Goal: Task Accomplishment & Management: Use online tool/utility

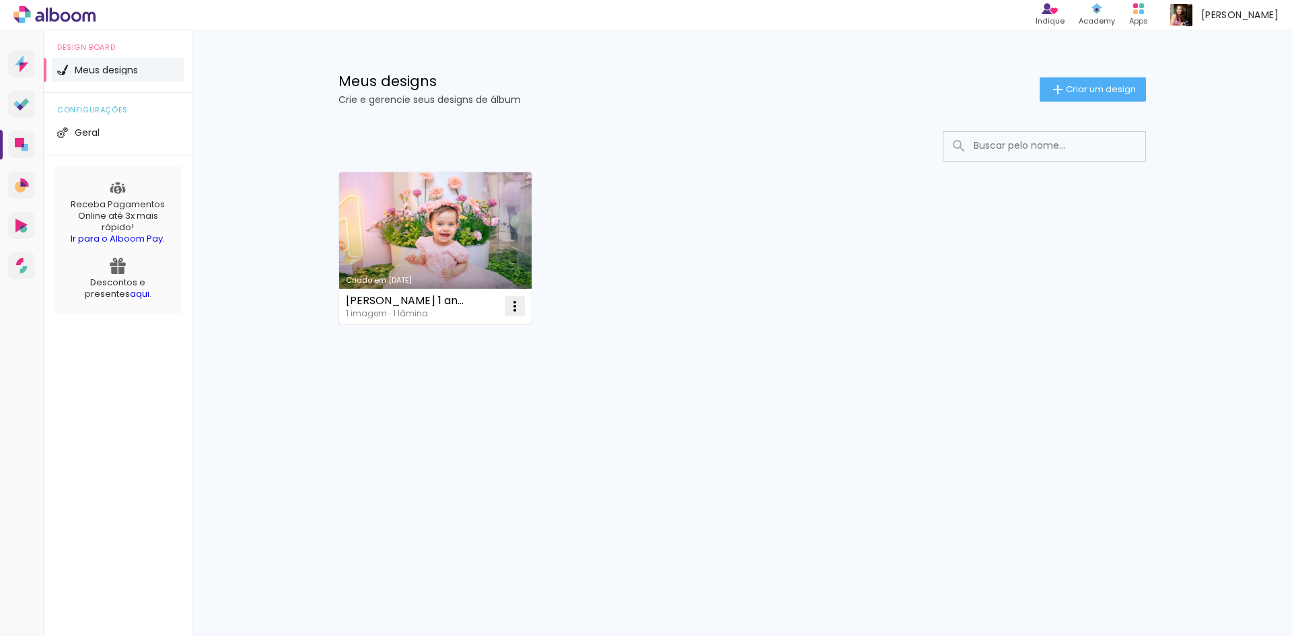
click at [517, 305] on iron-icon at bounding box center [515, 306] width 16 height 16
click at [453, 392] on span "Excluir" at bounding box center [439, 394] width 29 height 9
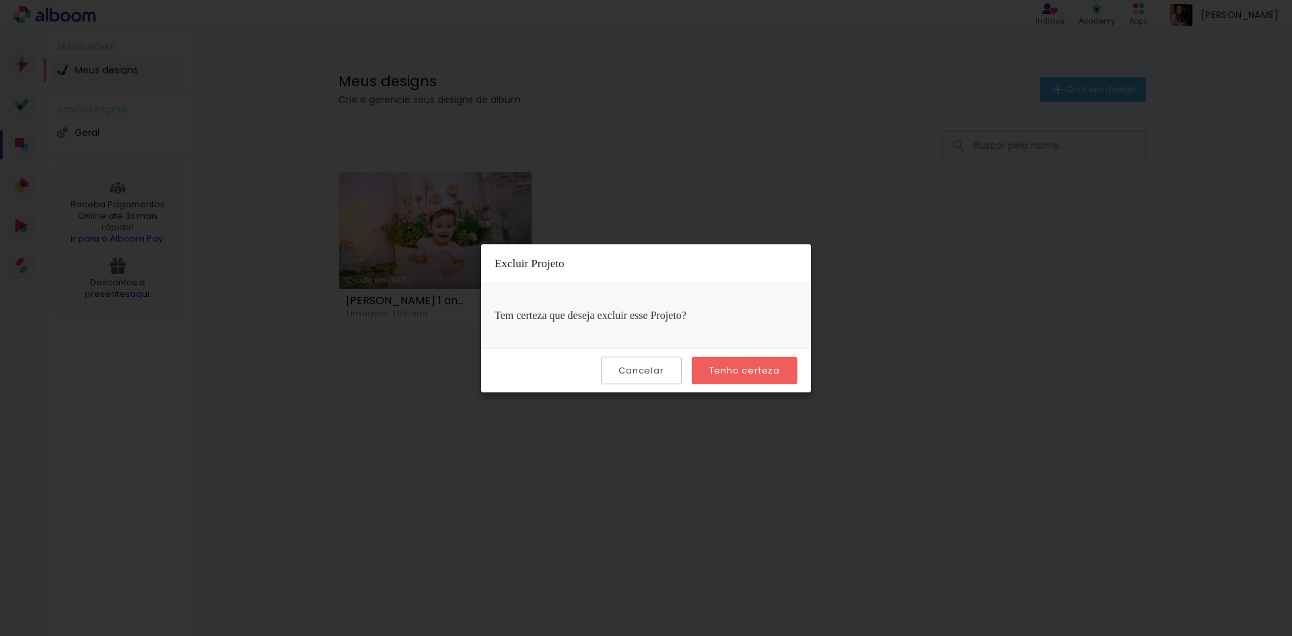
click at [0, 0] on slot "Tenho certeza" at bounding box center [0, 0] width 0 height 0
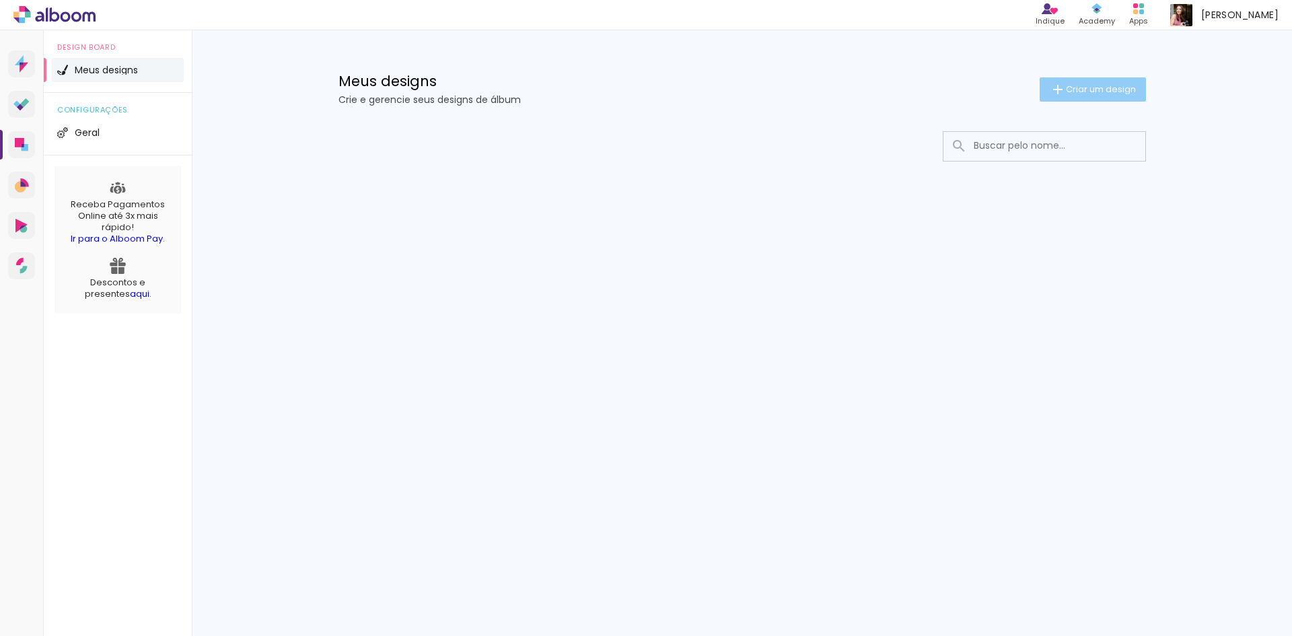
click at [1058, 87] on iron-icon at bounding box center [1058, 89] width 16 height 16
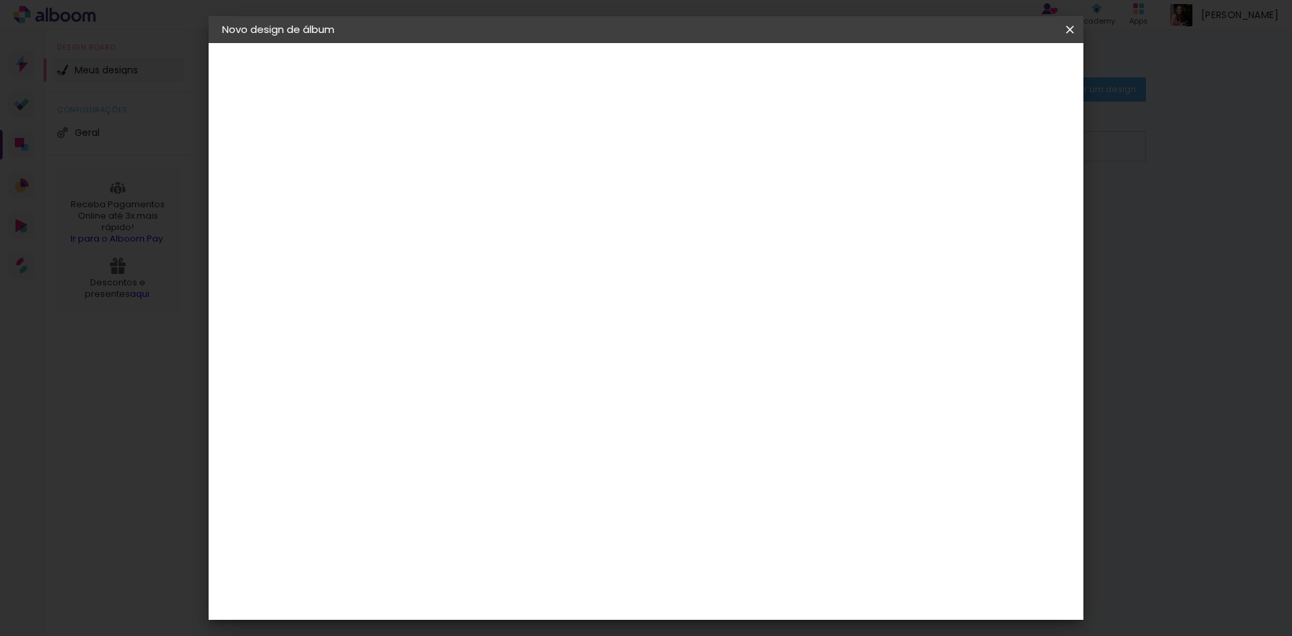
click at [442, 177] on input at bounding box center [442, 180] width 0 height 21
type input "Antônio"
type paper-input "Antônio"
click at [0, 0] on slot "Avançar" at bounding box center [0, 0] width 0 height 0
click at [534, 207] on input "Brasil" at bounding box center [470, 215] width 125 height 17
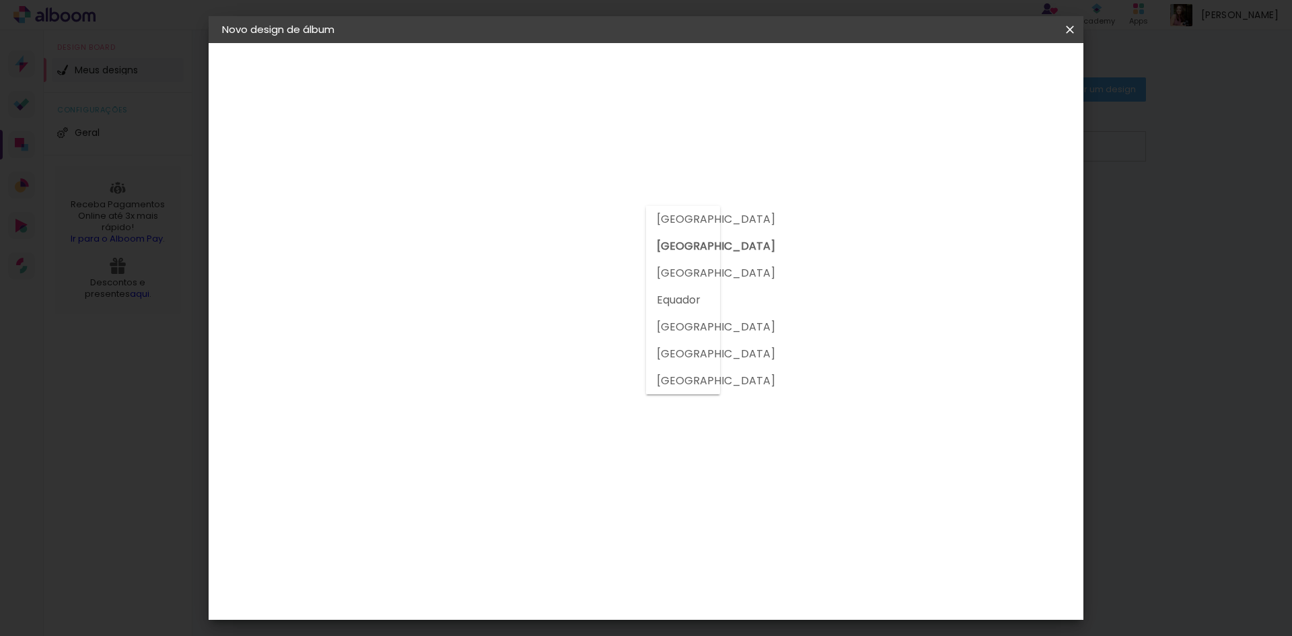
click at [0, 0] on slot "Brasil" at bounding box center [0, 0] width 0 height 0
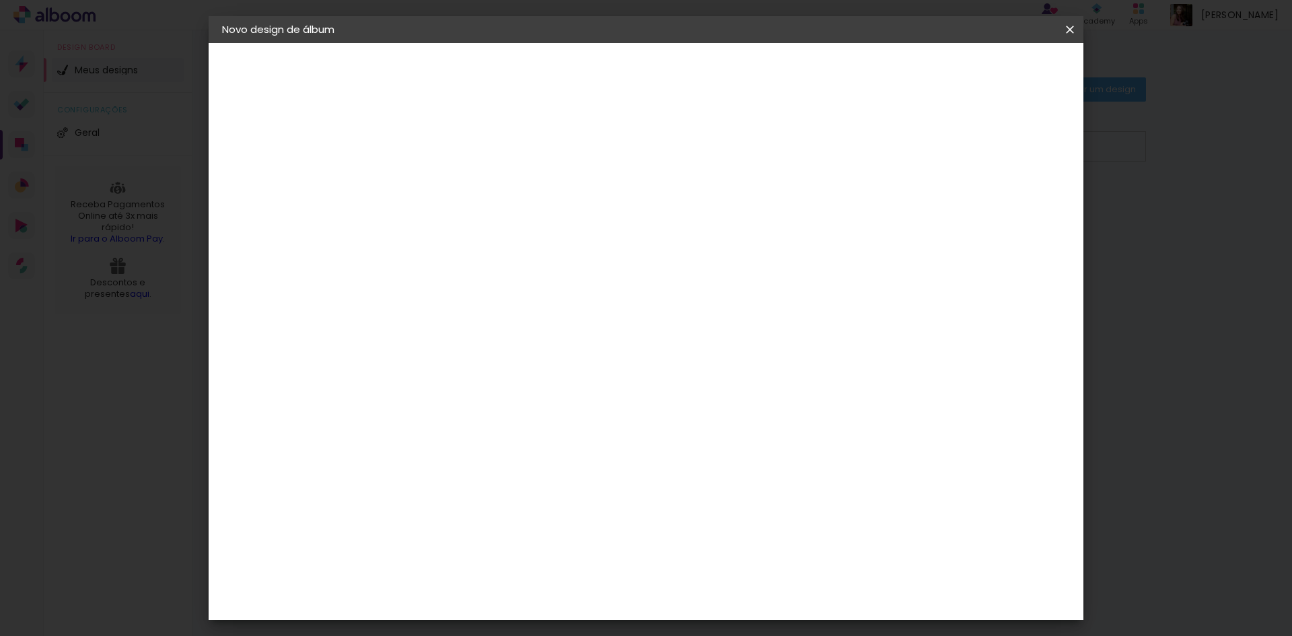
scroll to position [1278, 0]
click at [466, 443] on div "Go image" at bounding box center [449, 454] width 33 height 22
click at [694, 63] on paper-button "Avançar" at bounding box center [661, 71] width 66 height 23
click at [495, 224] on input "text" at bounding box center [468, 234] width 52 height 21
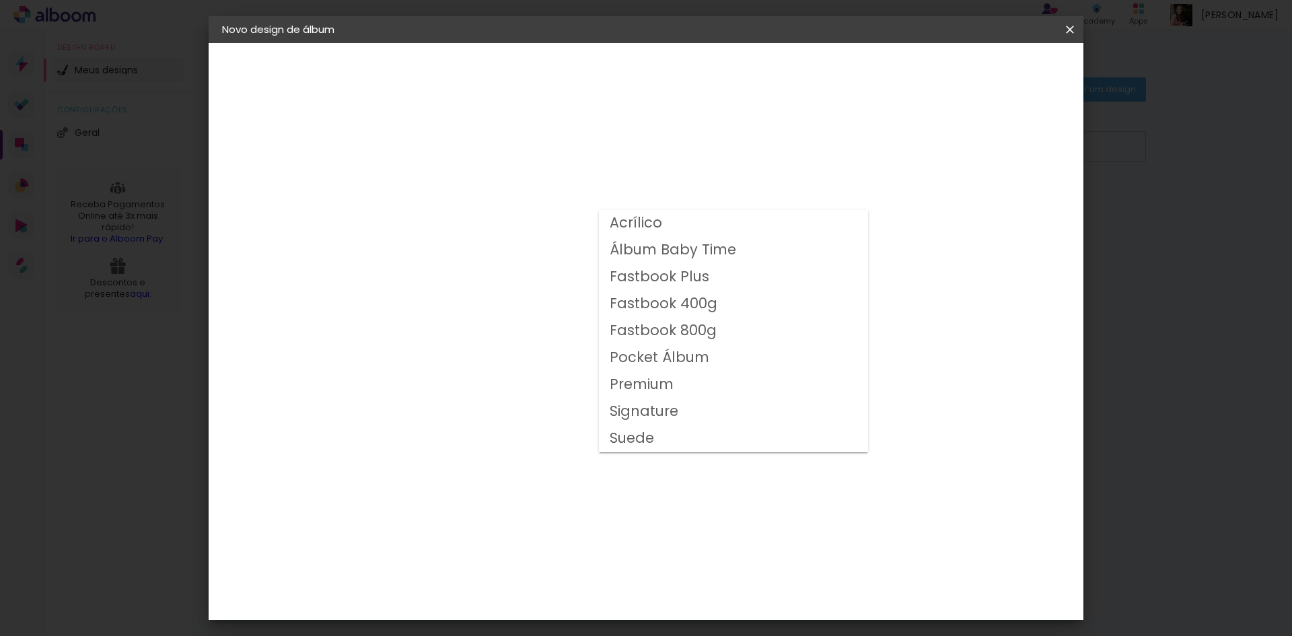
click at [0, 0] on slot "Fastbook 400g" at bounding box center [0, 0] width 0 height 0
type input "Fastbook 400g"
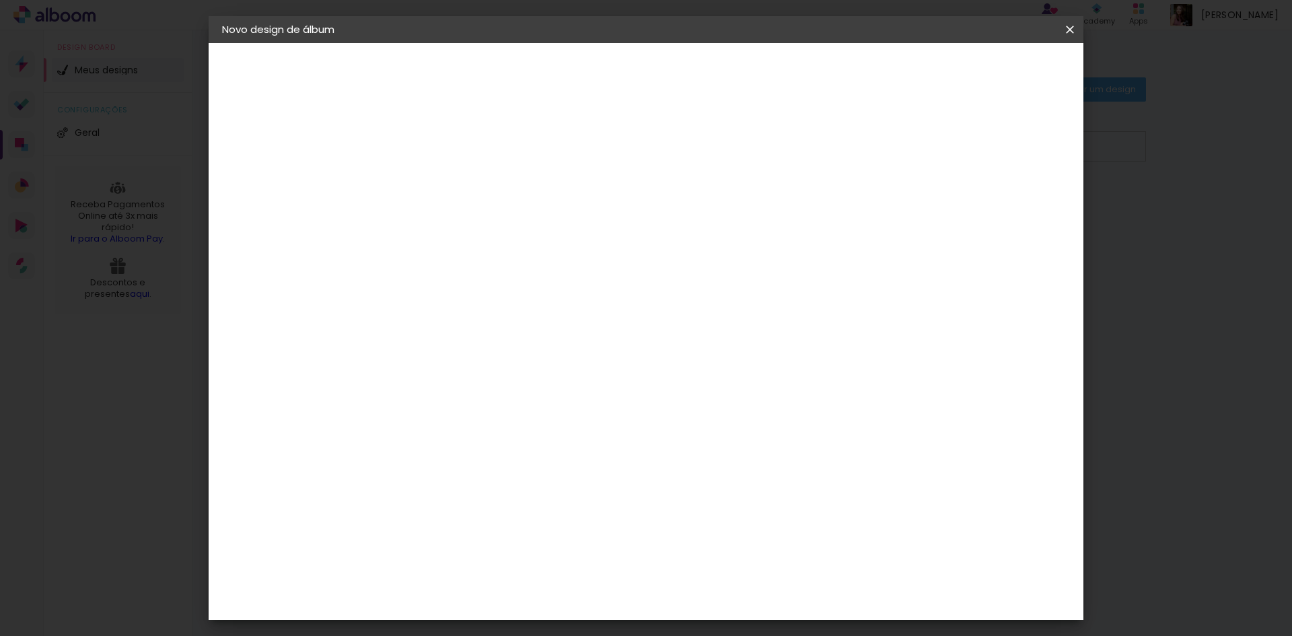
scroll to position [67, 0]
click at [533, 553] on span "20 × 20" at bounding box center [501, 575] width 63 height 44
click at [0, 0] on slot "Avançar" at bounding box center [0, 0] width 0 height 0
click at [910, 141] on div at bounding box center [904, 145] width 12 height 12
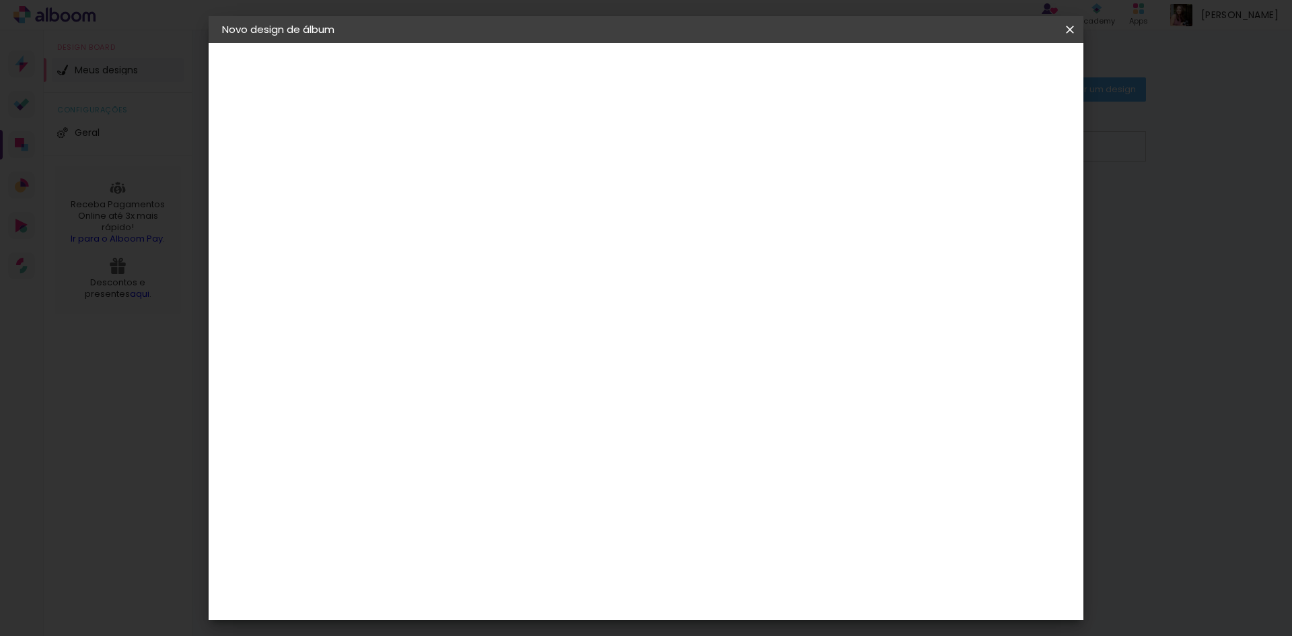
type paper-checkbox "on"
click at [986, 69] on span "Iniciar design" at bounding box center [955, 71] width 61 height 9
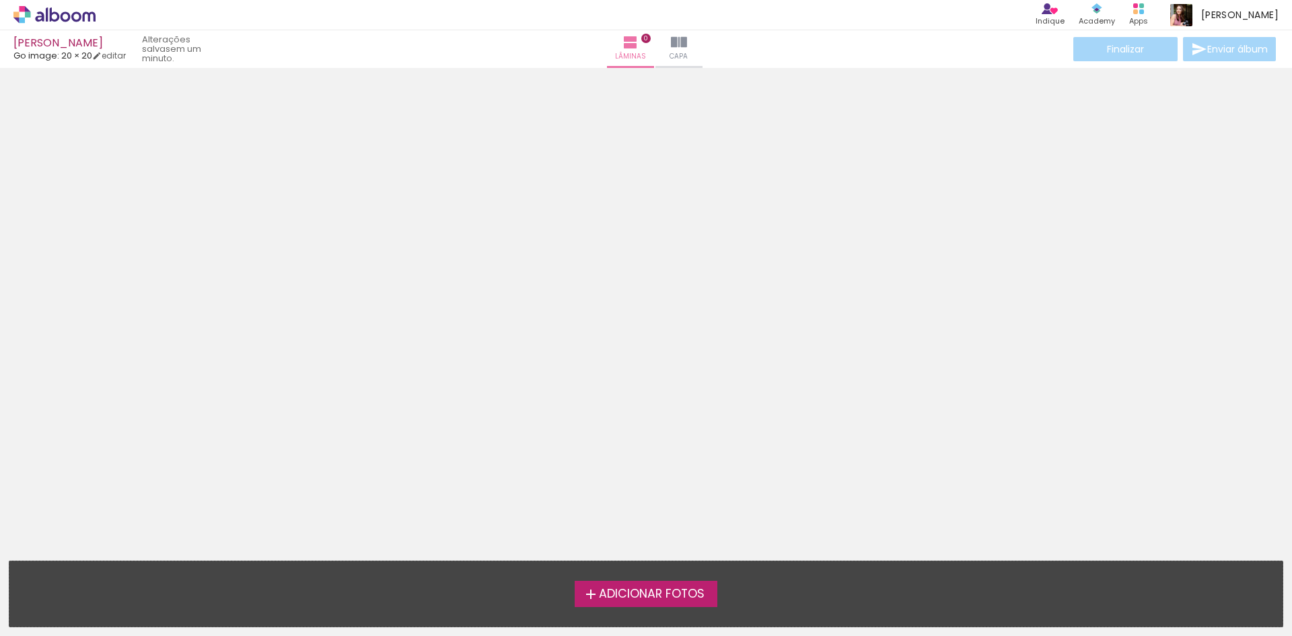
click at [626, 596] on span "Adicionar Fotos" at bounding box center [652, 594] width 106 height 12
click at [0, 0] on input "file" at bounding box center [0, 0] width 0 height 0
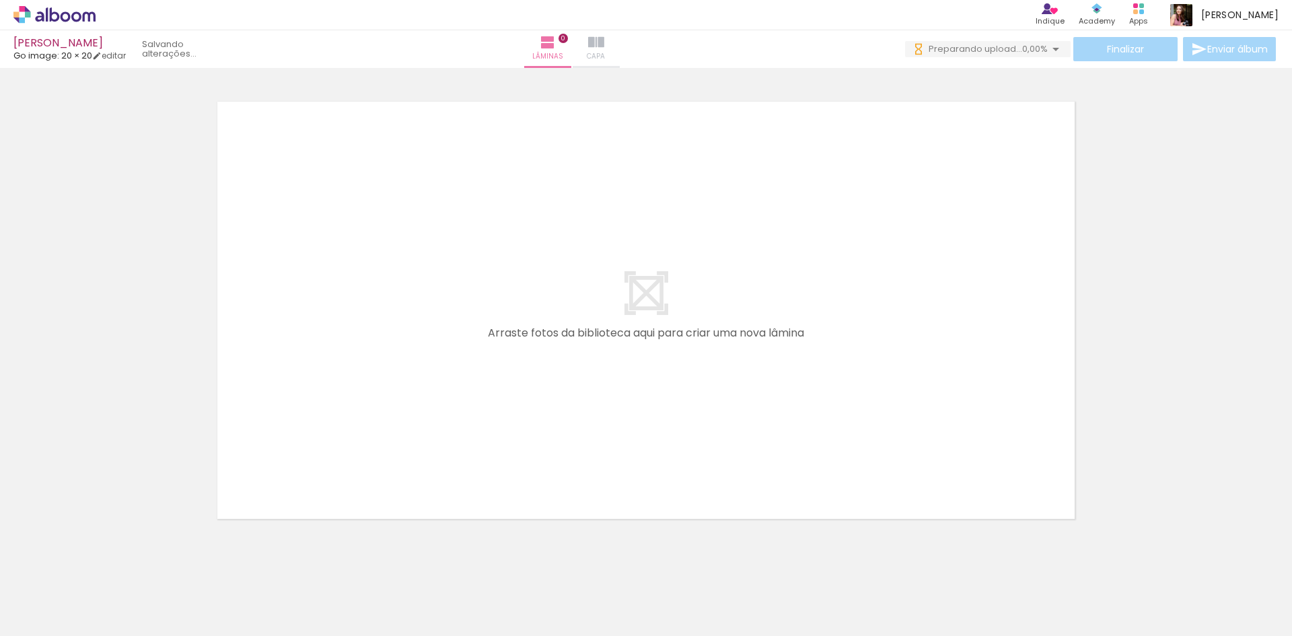
click at [604, 41] on iron-icon at bounding box center [596, 42] width 16 height 16
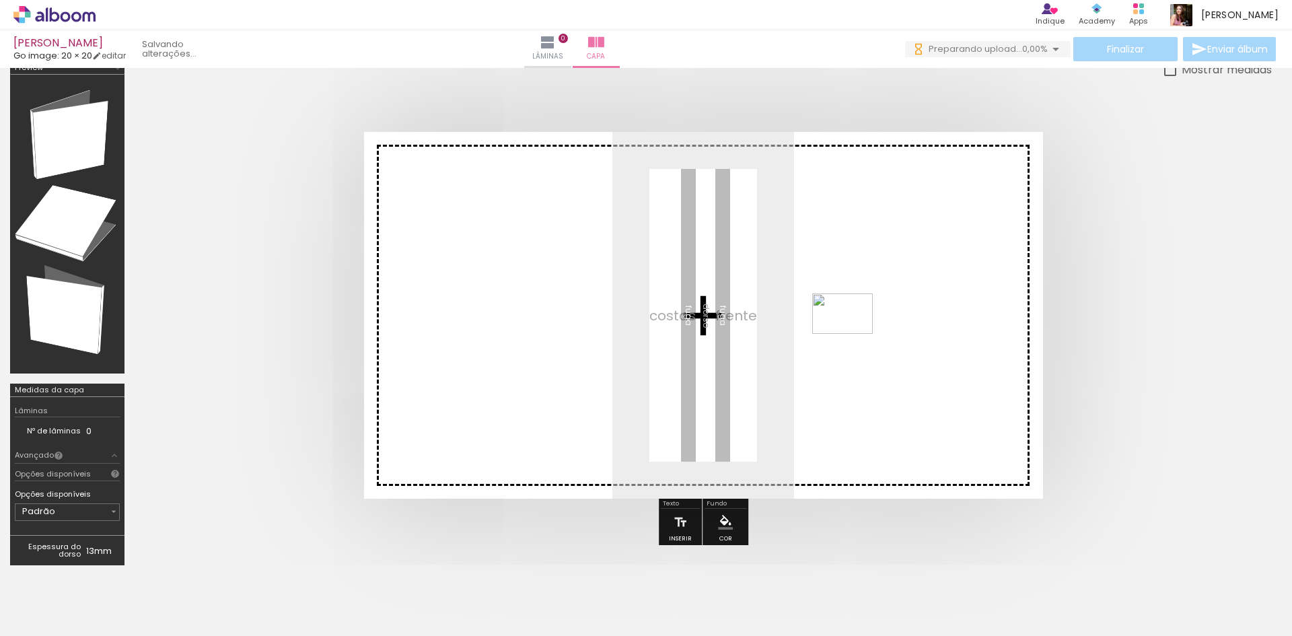
drag, startPoint x: 711, startPoint y: 596, endPoint x: 853, endPoint y: 335, distance: 296.3
click at [853, 334] on quentale-workspace at bounding box center [646, 318] width 1292 height 636
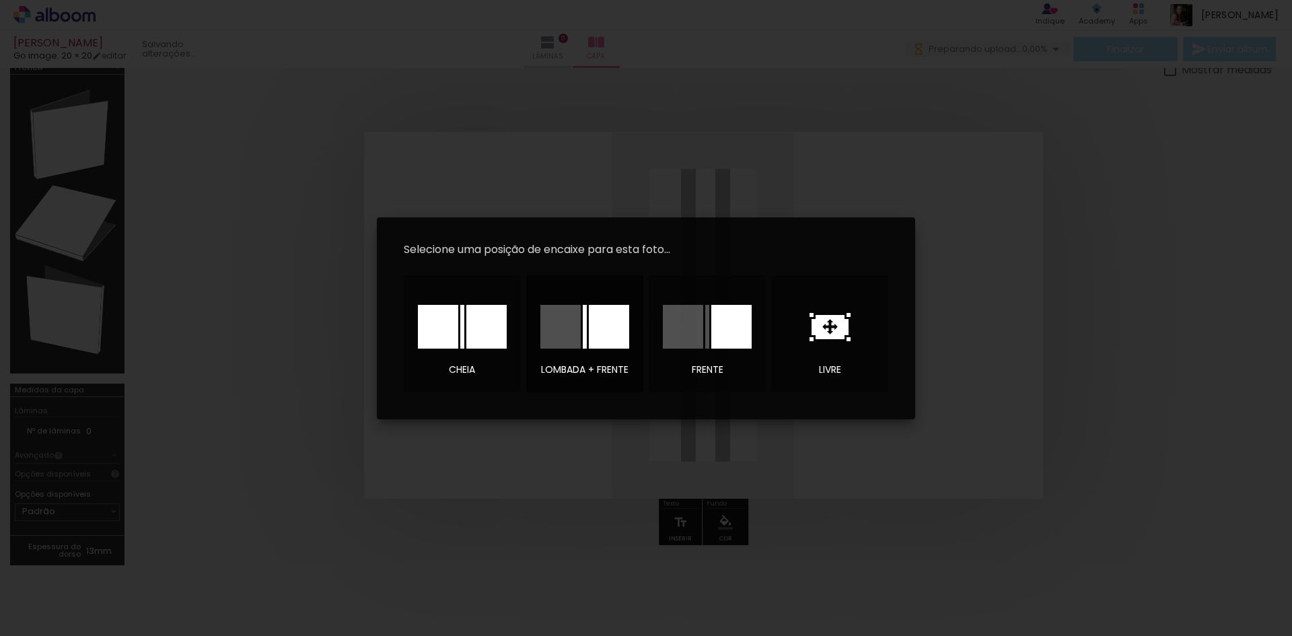
click at [610, 324] on div at bounding box center [609, 327] width 40 height 44
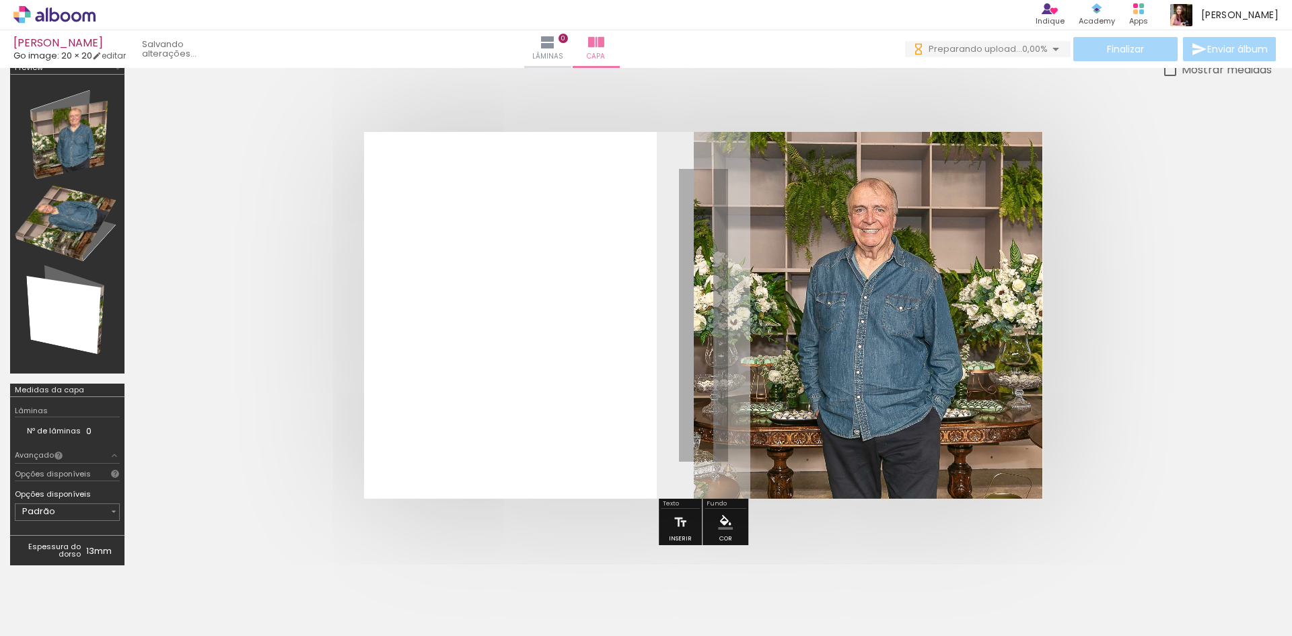
scroll to position [0, 2418]
click at [891, 589] on div at bounding box center [882, 591] width 67 height 44
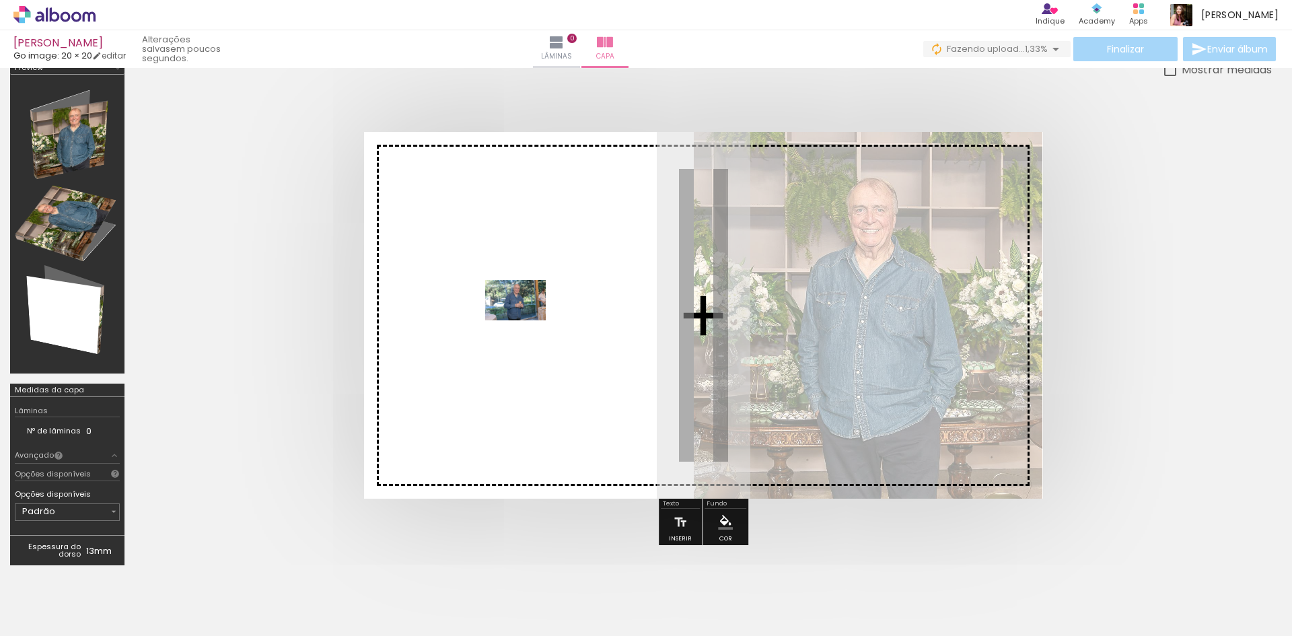
drag, startPoint x: 894, startPoint y: 593, endPoint x: 523, endPoint y: 320, distance: 461.1
click at [523, 320] on quentale-workspace at bounding box center [646, 318] width 1292 height 636
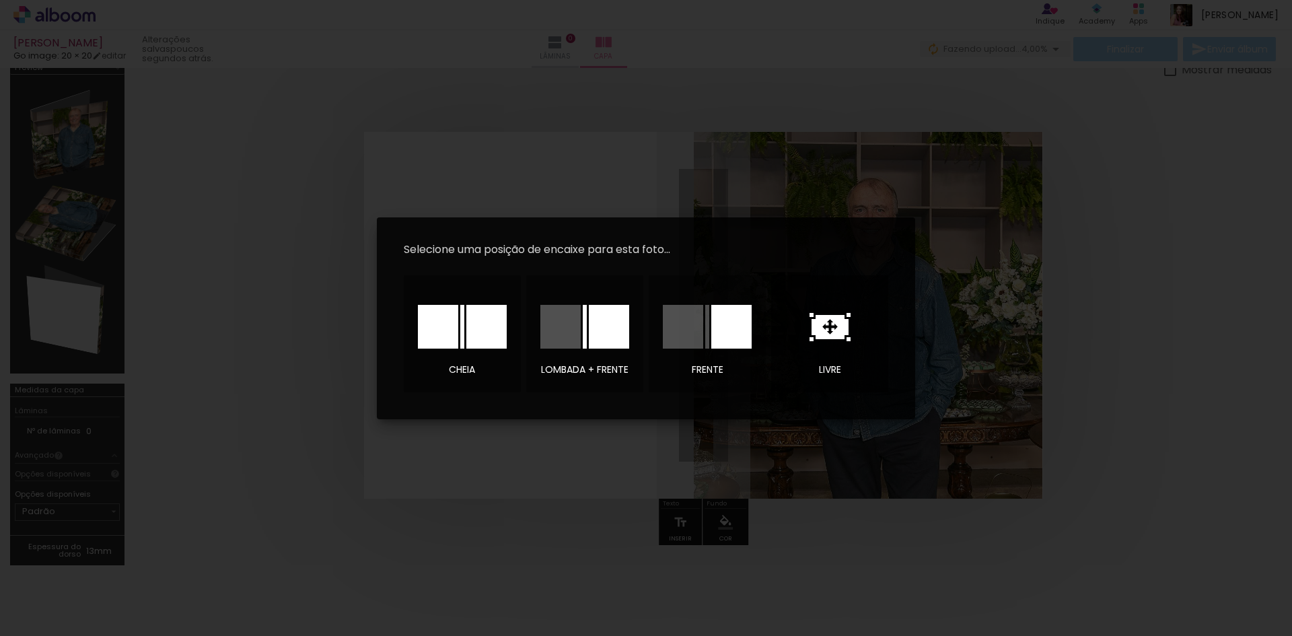
click at [835, 322] on icon at bounding box center [829, 327] width 37 height 24
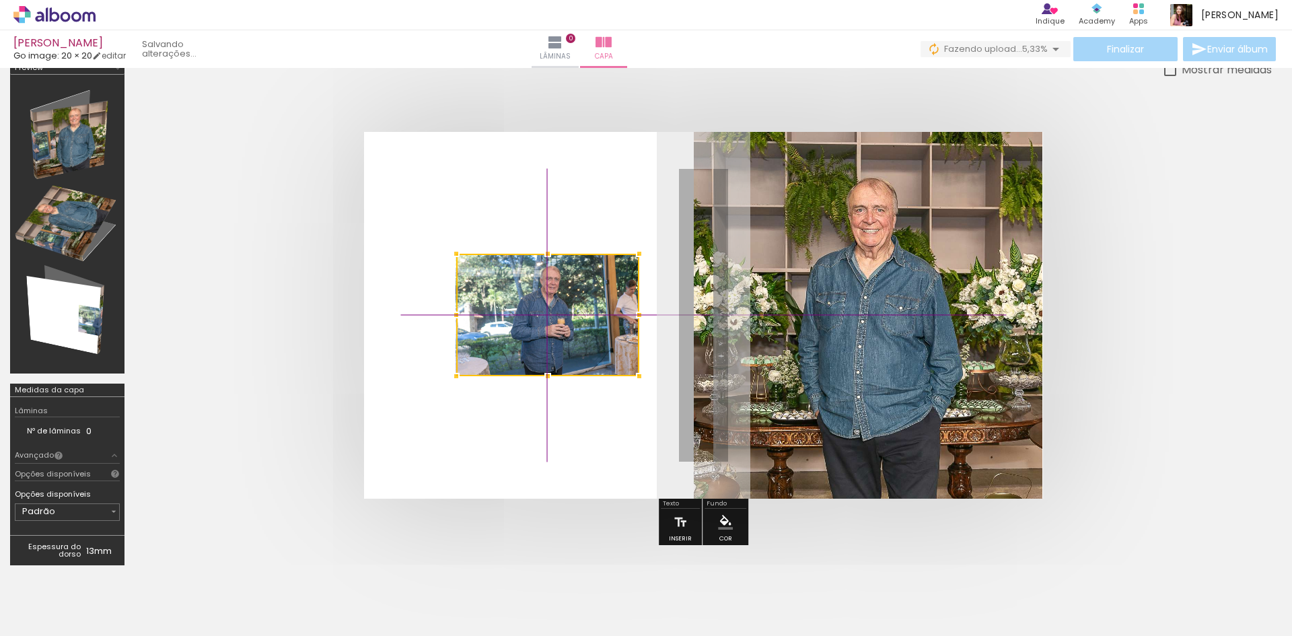
drag, startPoint x: 721, startPoint y: 334, endPoint x: 557, endPoint y: 327, distance: 163.6
click at [557, 327] on div at bounding box center [547, 315] width 183 height 122
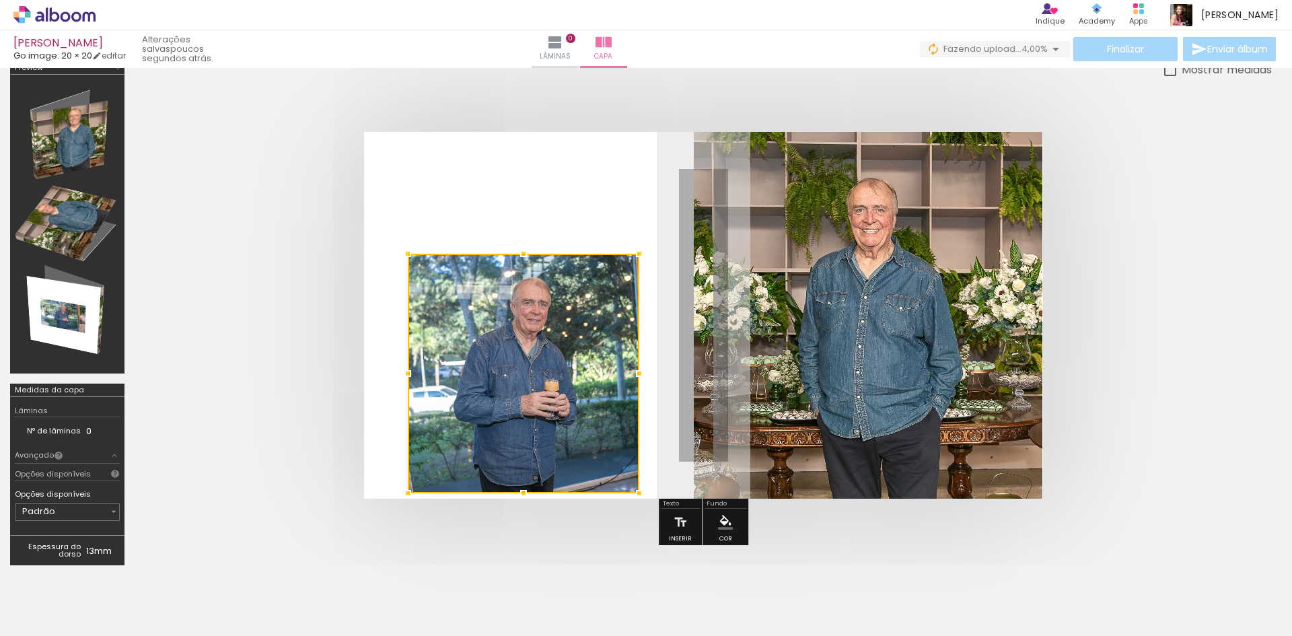
drag, startPoint x: 458, startPoint y: 374, endPoint x: 418, endPoint y: 464, distance: 98.2
click at [418, 464] on div at bounding box center [523, 374] width 231 height 240
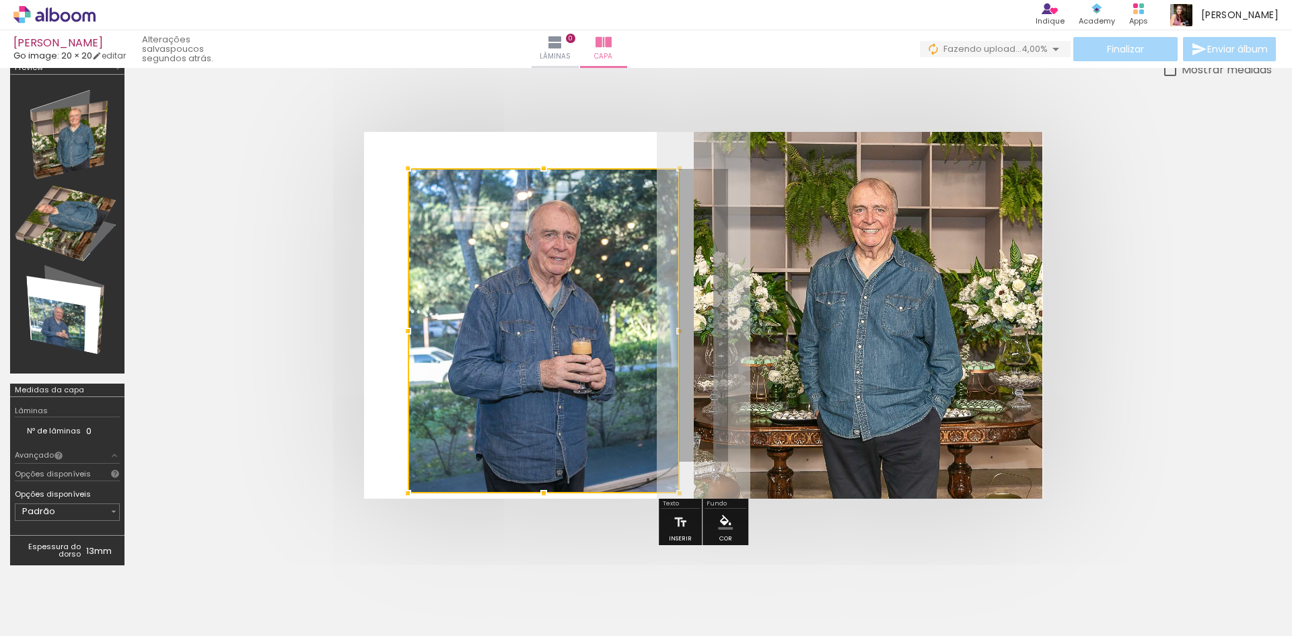
drag, startPoint x: 638, startPoint y: 248, endPoint x: 679, endPoint y: 197, distance: 65.6
click at [679, 197] on div at bounding box center [544, 330] width 272 height 325
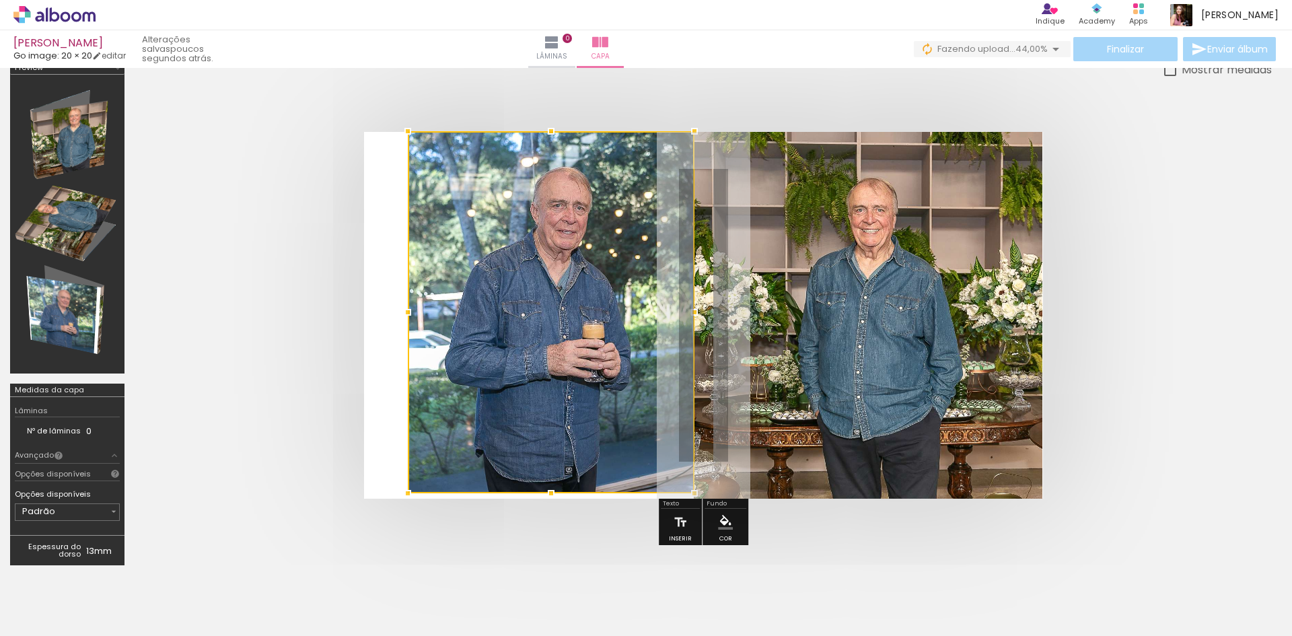
drag, startPoint x: 678, startPoint y: 168, endPoint x: 693, endPoint y: 150, distance: 22.9
click at [693, 150] on div at bounding box center [551, 312] width 287 height 362
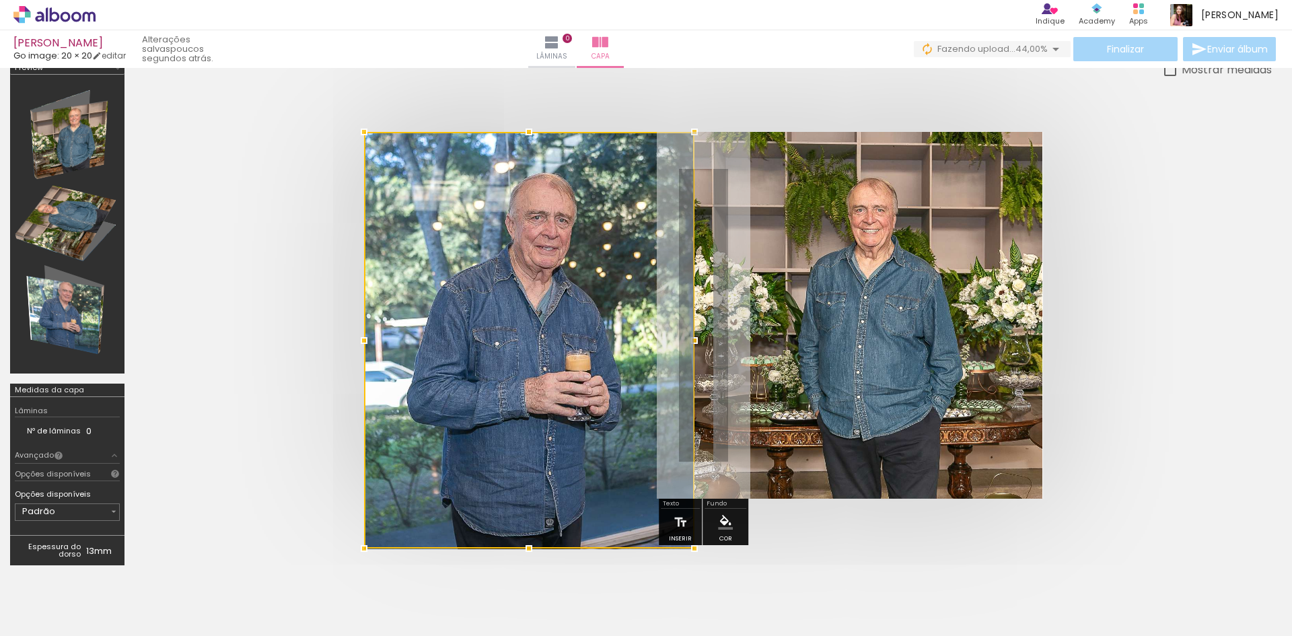
drag, startPoint x: 396, startPoint y: 490, endPoint x: 367, endPoint y: 494, distance: 28.5
click at [367, 494] on div at bounding box center [529, 340] width 330 height 417
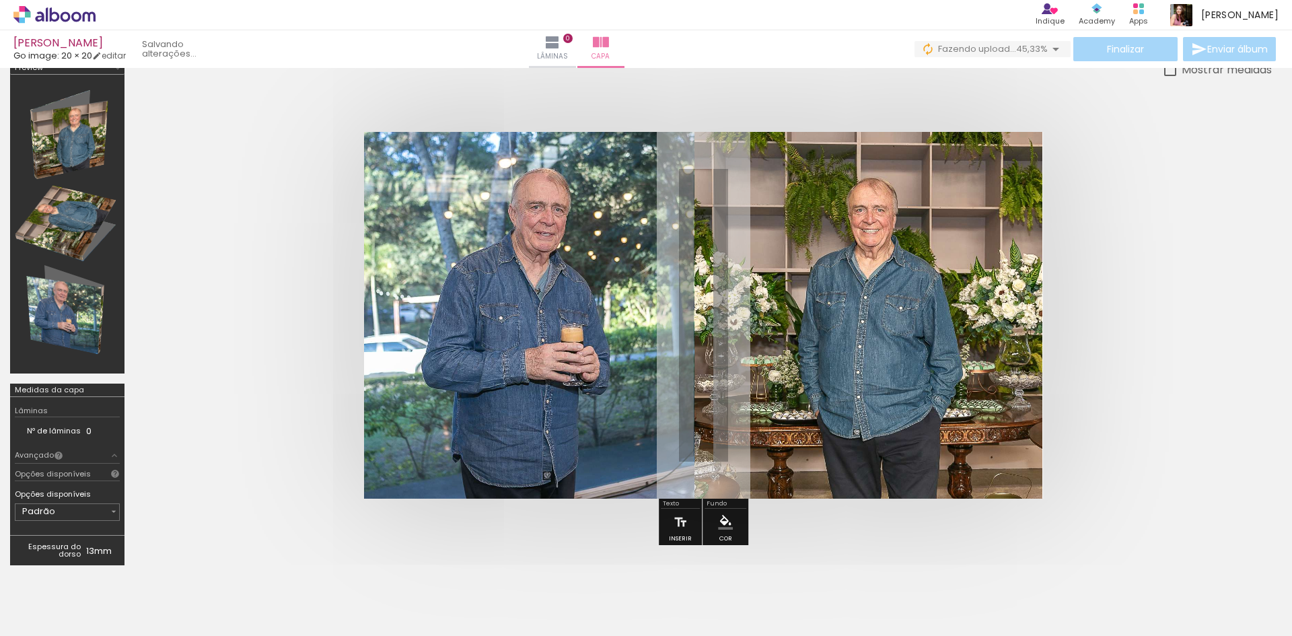
click at [847, 536] on div at bounding box center [703, 315] width 1137 height 474
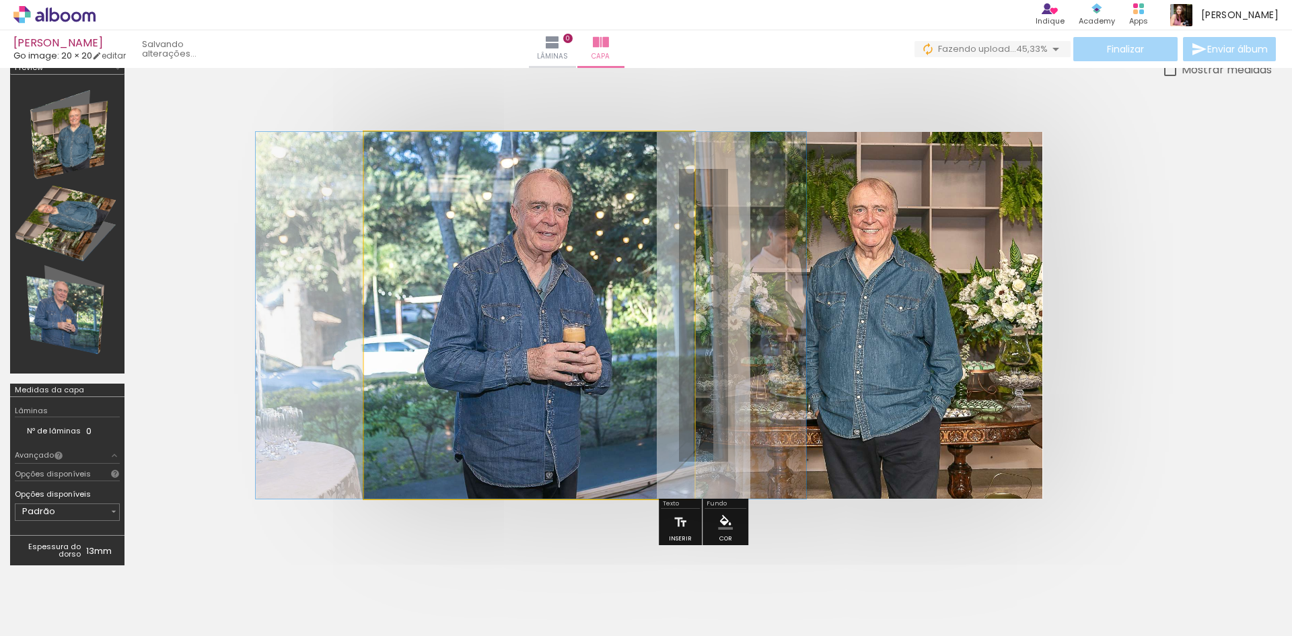
drag, startPoint x: 585, startPoint y: 382, endPoint x: 589, endPoint y: 398, distance: 16.6
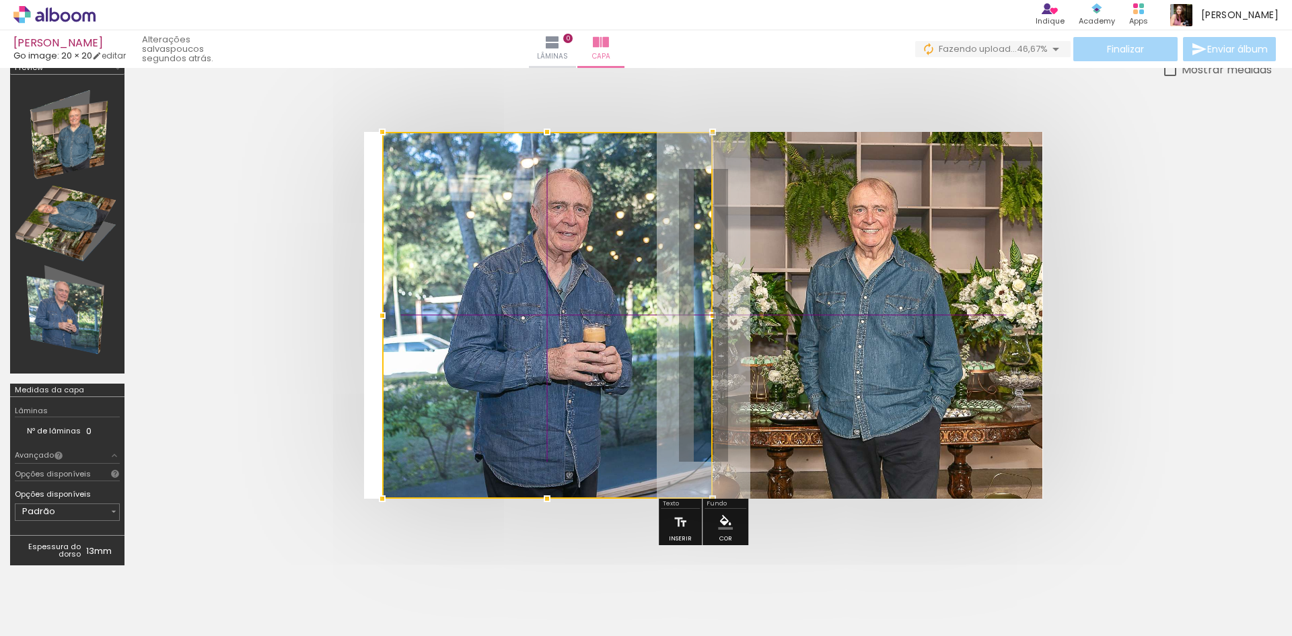
drag, startPoint x: 600, startPoint y: 397, endPoint x: 608, endPoint y: 396, distance: 8.2
click at [608, 396] on div at bounding box center [547, 315] width 330 height 367
click at [593, 328] on div at bounding box center [547, 315] width 330 height 367
click at [578, 305] on div at bounding box center [547, 315] width 330 height 367
click at [585, 331] on div at bounding box center [547, 315] width 330 height 367
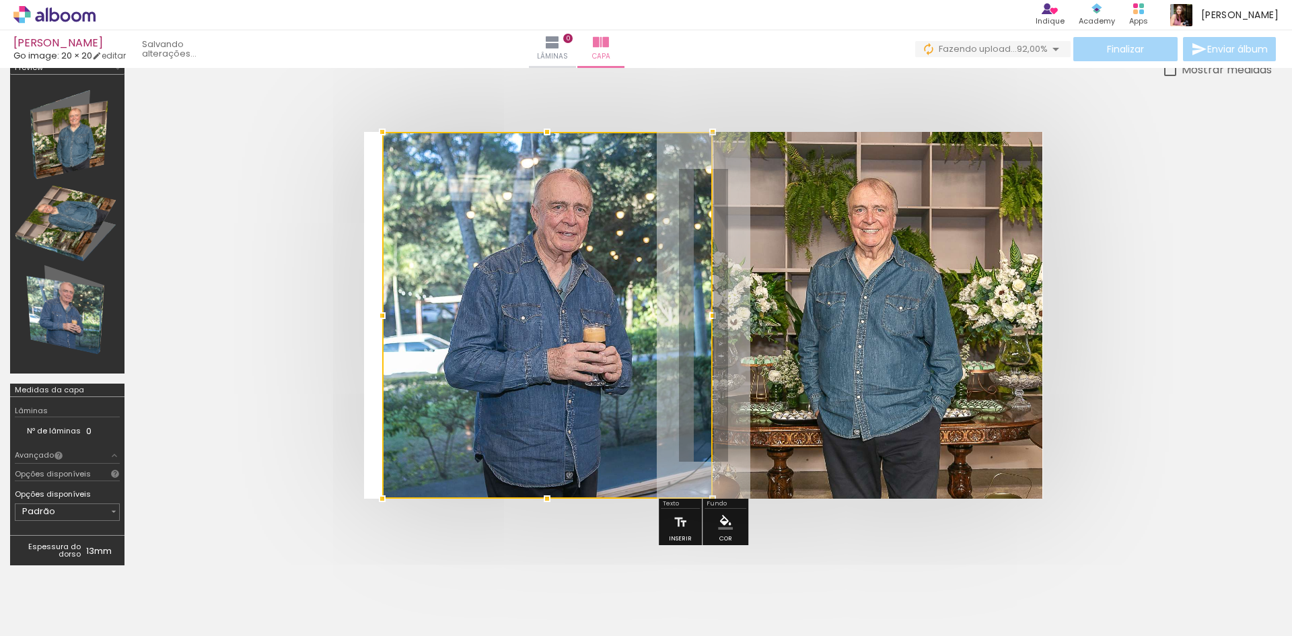
drag, startPoint x: 516, startPoint y: 332, endPoint x: 533, endPoint y: 275, distance: 60.3
click at [533, 275] on div at bounding box center [547, 315] width 330 height 367
click at [73, 225] on div at bounding box center [67, 223] width 105 height 289
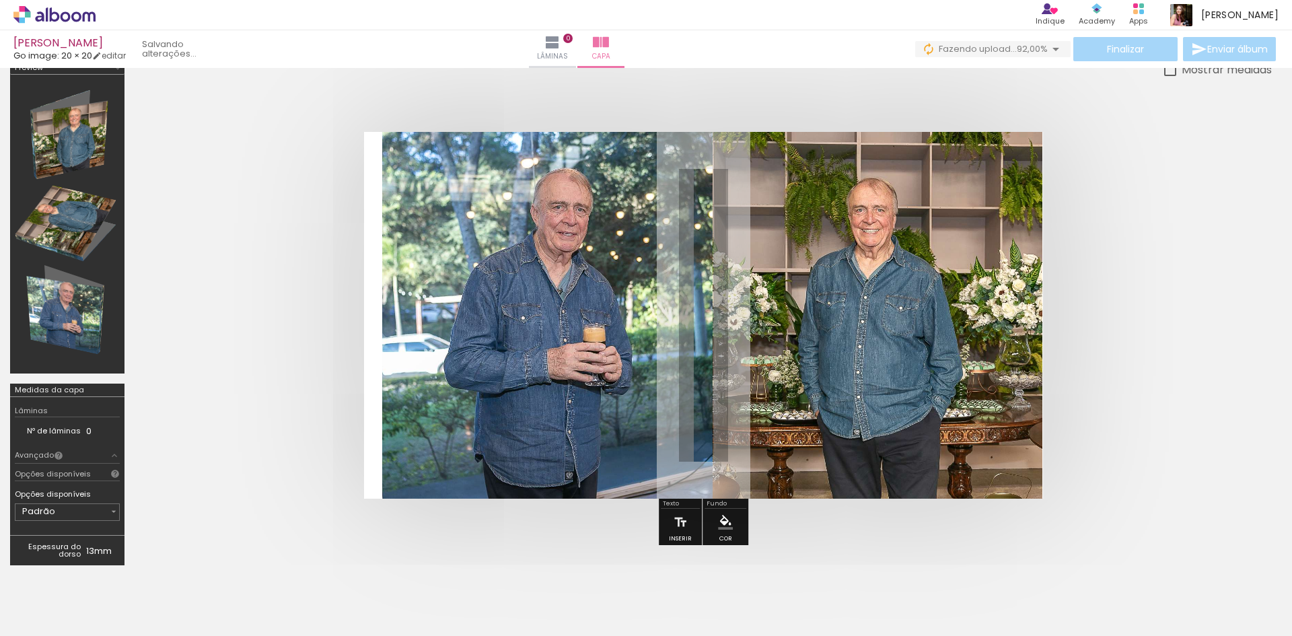
click at [56, 310] on div at bounding box center [67, 223] width 105 height 289
drag, startPoint x: 97, startPoint y: 232, endPoint x: 73, endPoint y: 169, distance: 67.7
click at [96, 233] on div at bounding box center [67, 223] width 105 height 289
click at [66, 138] on div at bounding box center [67, 223] width 105 height 289
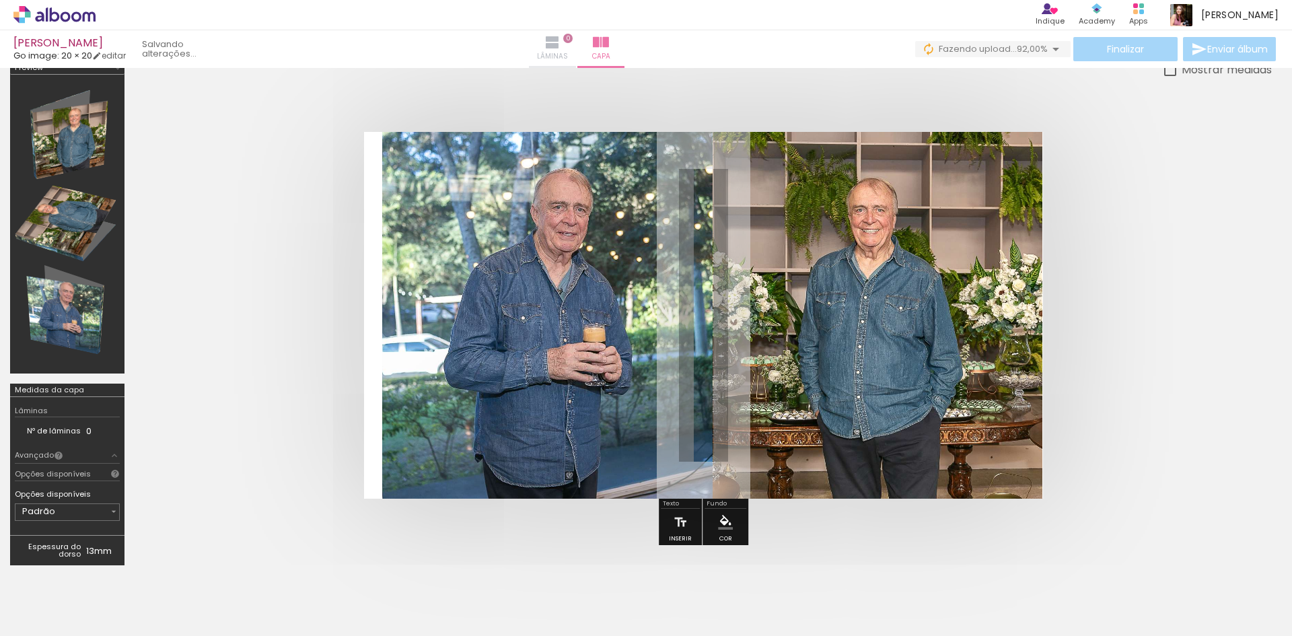
click at [561, 42] on iron-icon at bounding box center [552, 42] width 16 height 16
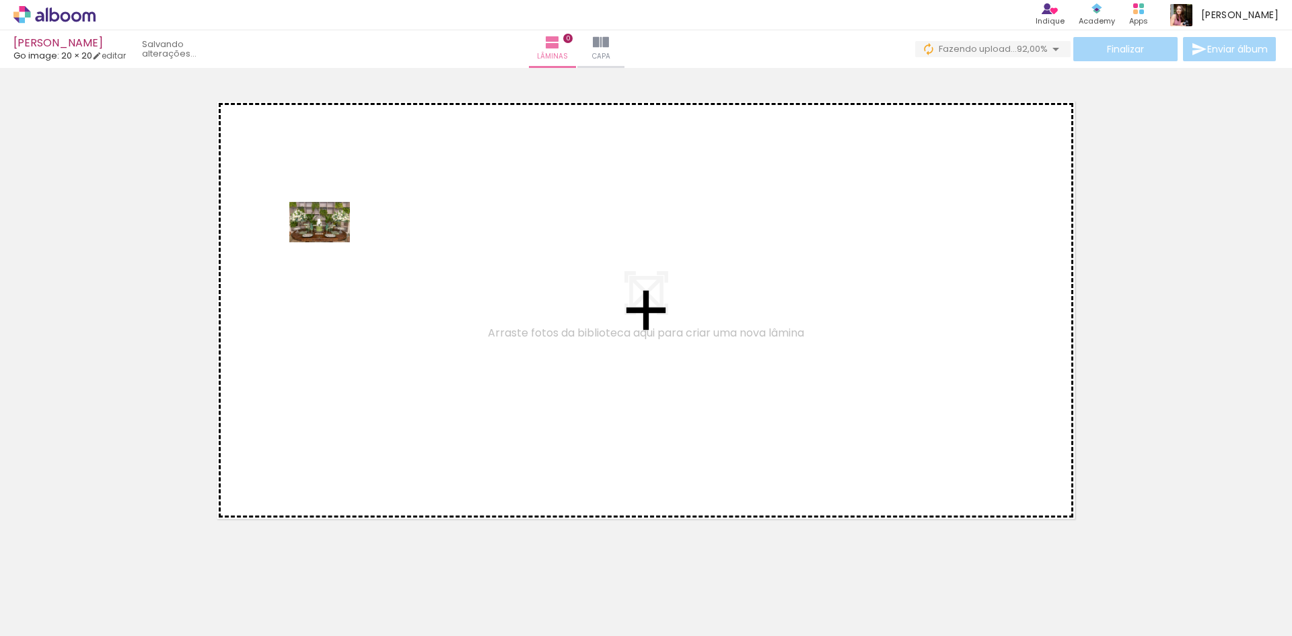
drag, startPoint x: 216, startPoint y: 596, endPoint x: 330, endPoint y: 242, distance: 371.1
click at [330, 242] on quentale-workspace at bounding box center [646, 318] width 1292 height 636
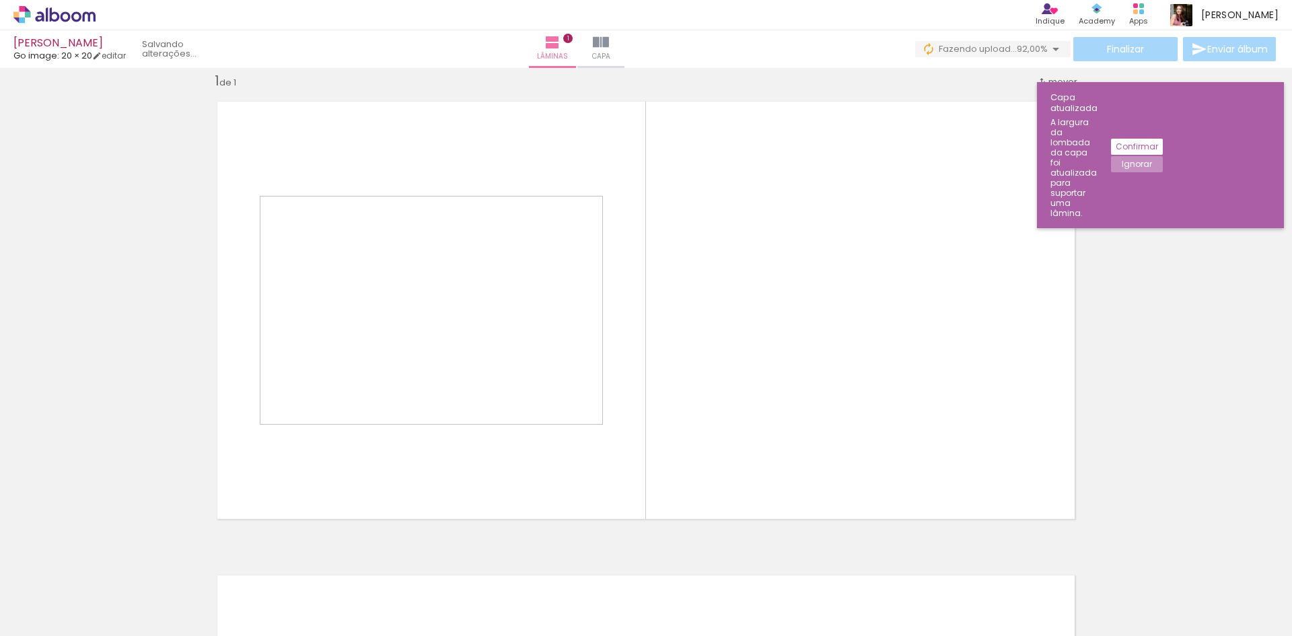
scroll to position [17, 0]
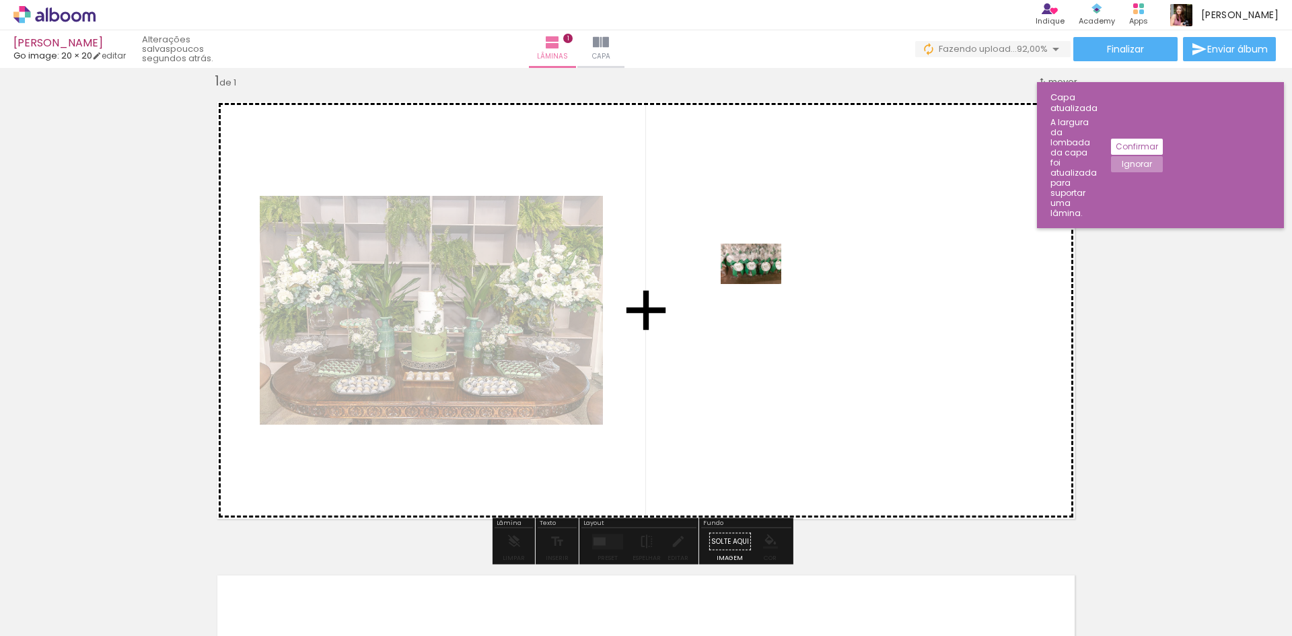
drag, startPoint x: 295, startPoint y: 595, endPoint x: 761, endPoint y: 284, distance: 560.4
click at [761, 284] on quentale-workspace at bounding box center [646, 318] width 1292 height 636
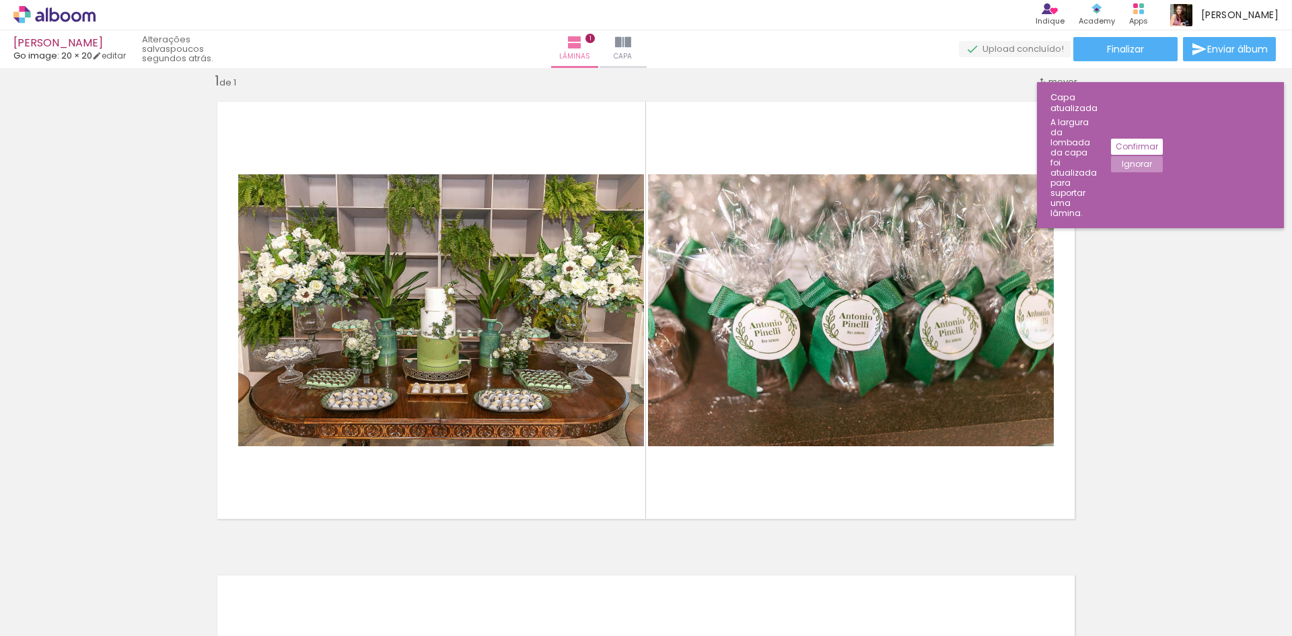
scroll to position [0, 740]
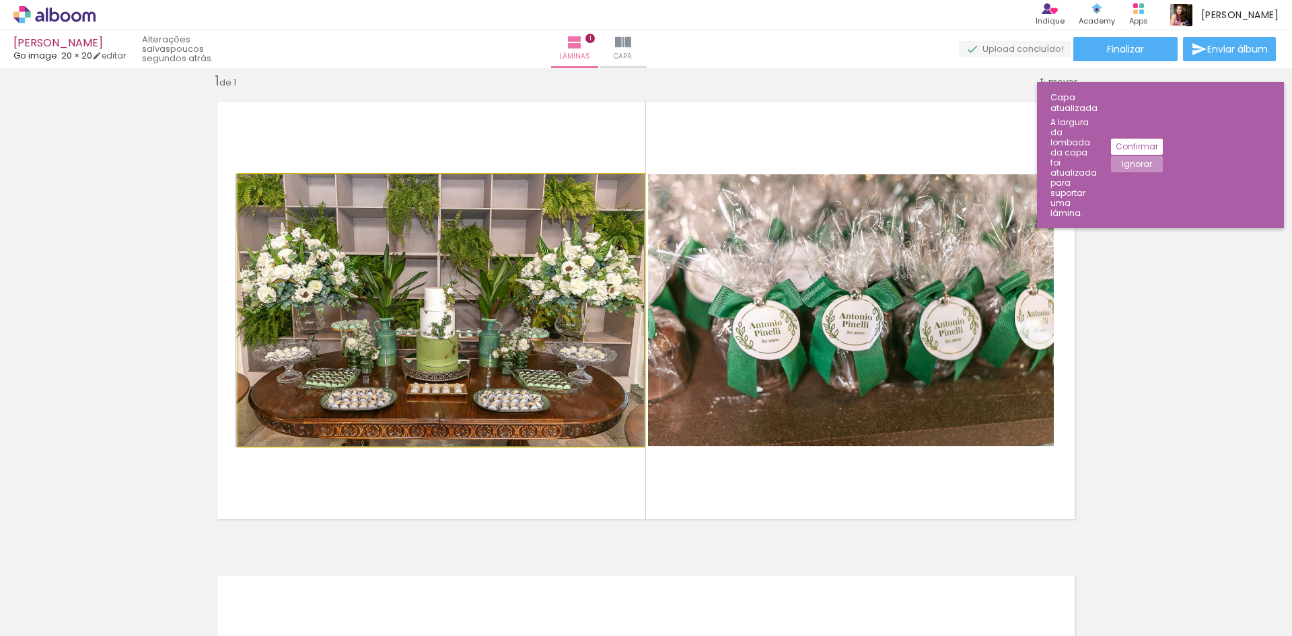
drag, startPoint x: 421, startPoint y: 286, endPoint x: 388, endPoint y: 192, distance: 99.4
drag, startPoint x: 471, startPoint y: 313, endPoint x: 430, endPoint y: 229, distance: 93.0
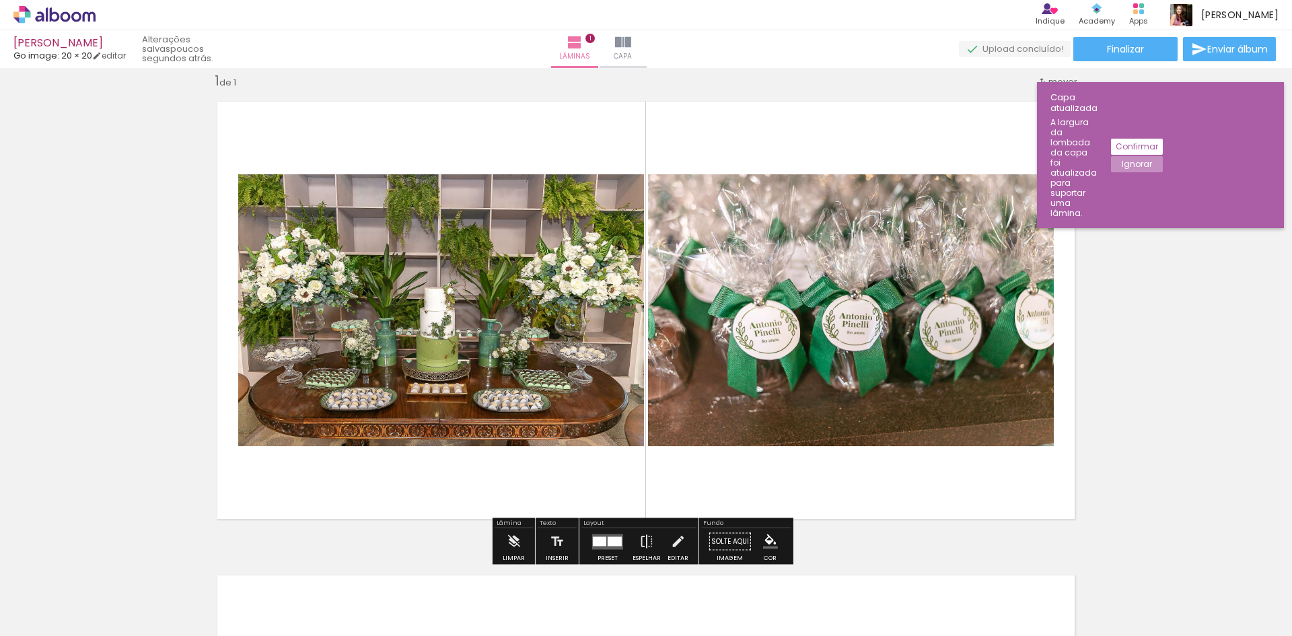
click at [604, 542] on quentale-layouter at bounding box center [607, 541] width 31 height 15
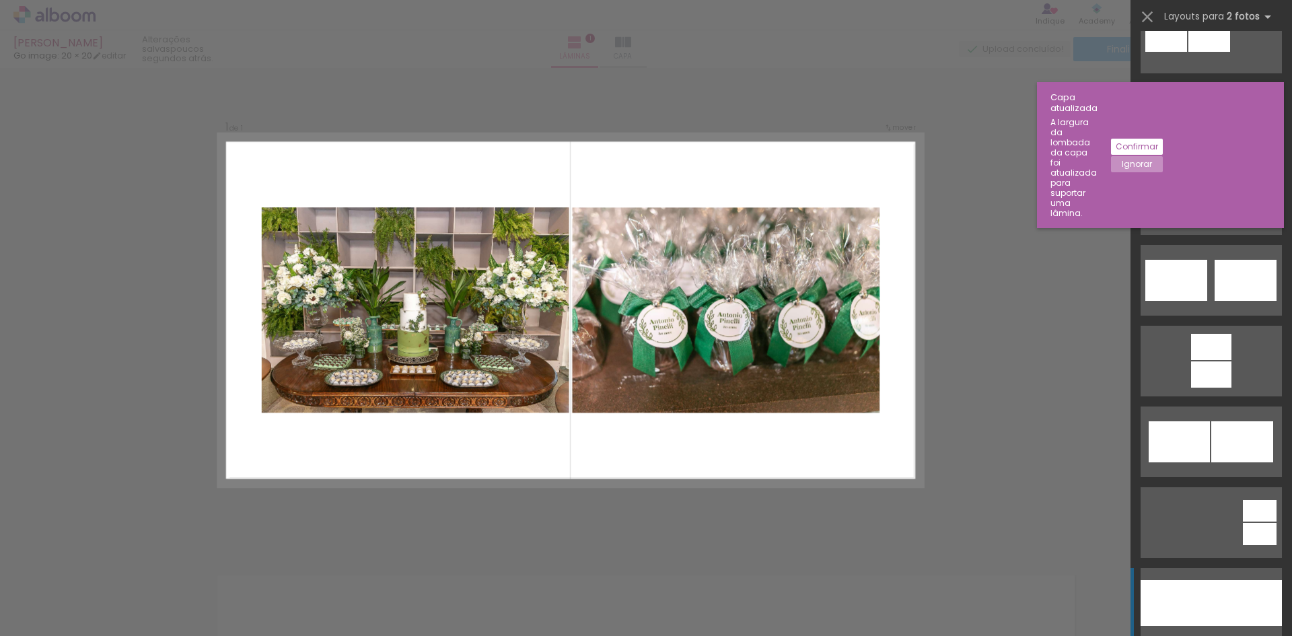
scroll to position [404, 0]
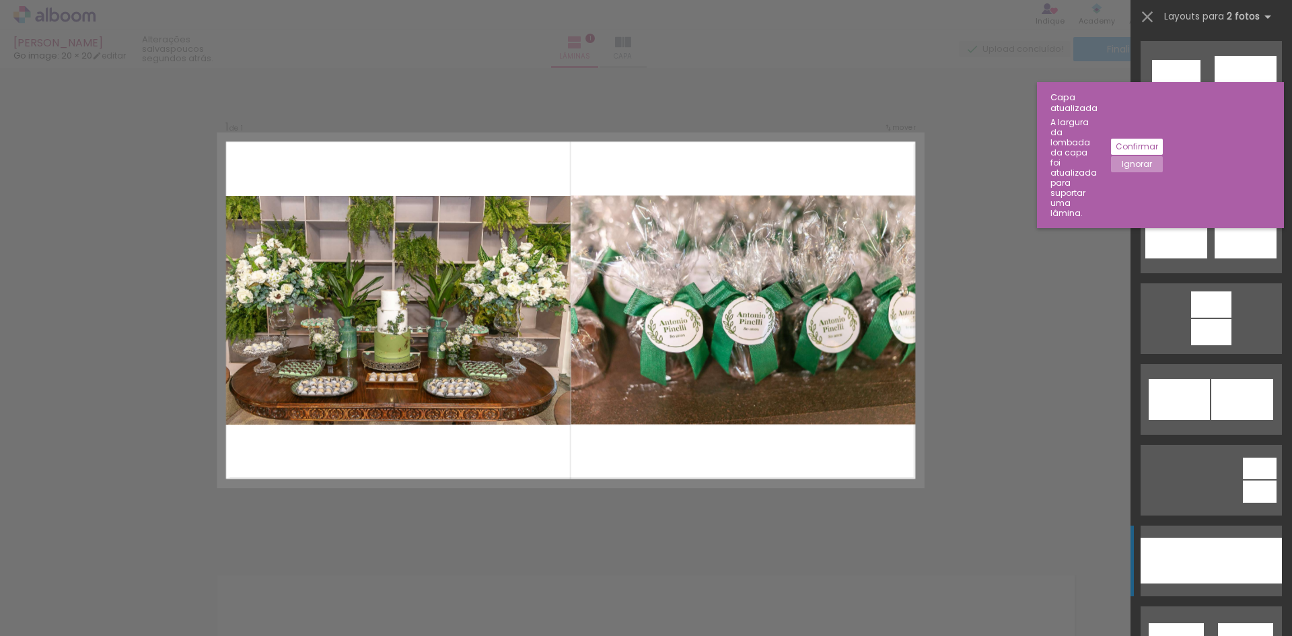
click at [1187, 558] on div at bounding box center [1176, 561] width 71 height 46
